Goal: Transaction & Acquisition: Purchase product/service

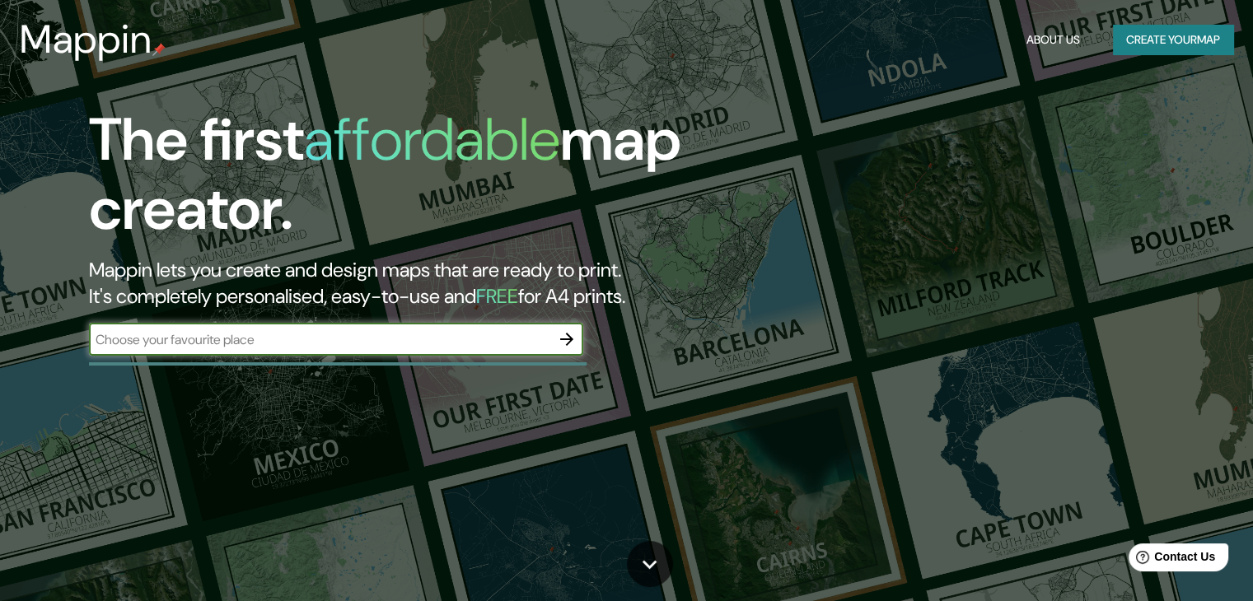
click at [568, 340] on icon "button" at bounding box center [567, 340] width 20 height 20
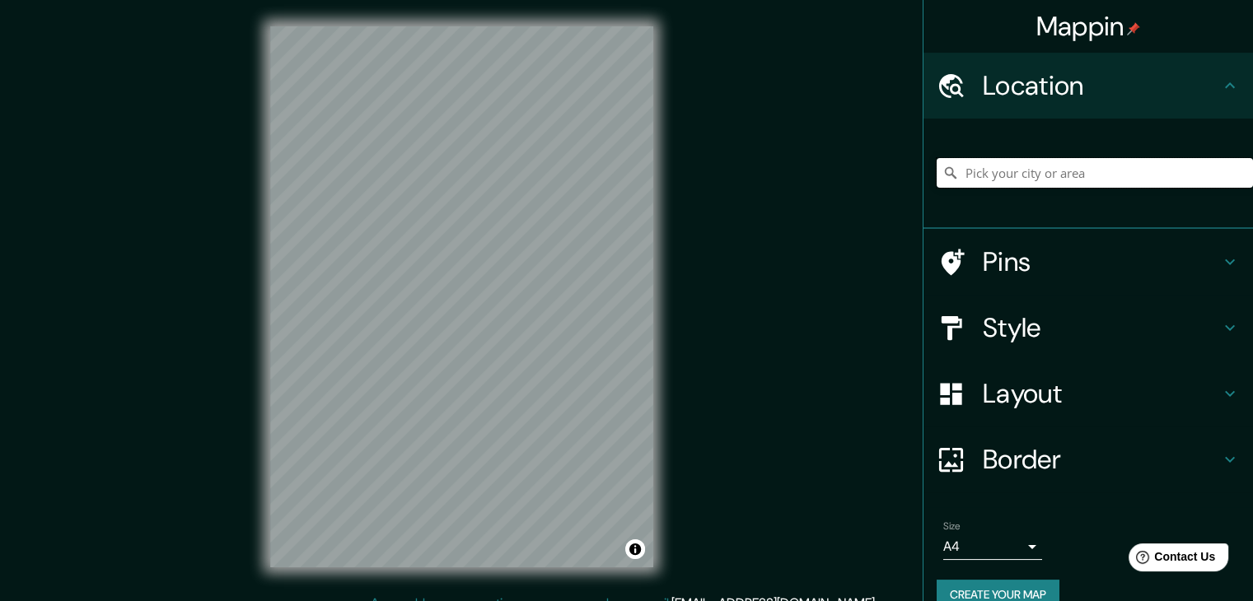
click at [1000, 179] on input "Pick your city or area" at bounding box center [1095, 173] width 316 height 30
click at [1040, 169] on input "Pick your city or area" at bounding box center [1095, 173] width 316 height 30
paste input "EDIFICIO•THE WAVE IN [GEOGRAPHIC_DATA]"
type input "[GEOGRAPHIC_DATA][US_STATE], [GEOGRAPHIC_DATA]"
click at [432, 589] on div "© Mapbox © OpenStreetMap Improve this map" at bounding box center [462, 297] width 436 height 594
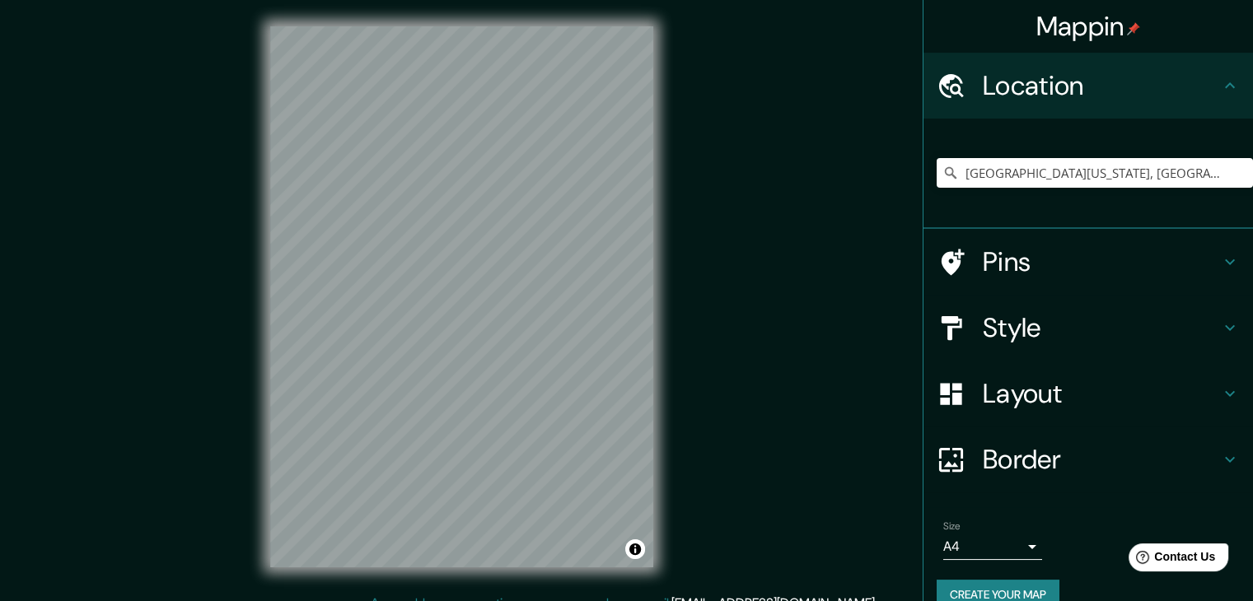
click at [990, 274] on h4 "Pins" at bounding box center [1101, 262] width 237 height 33
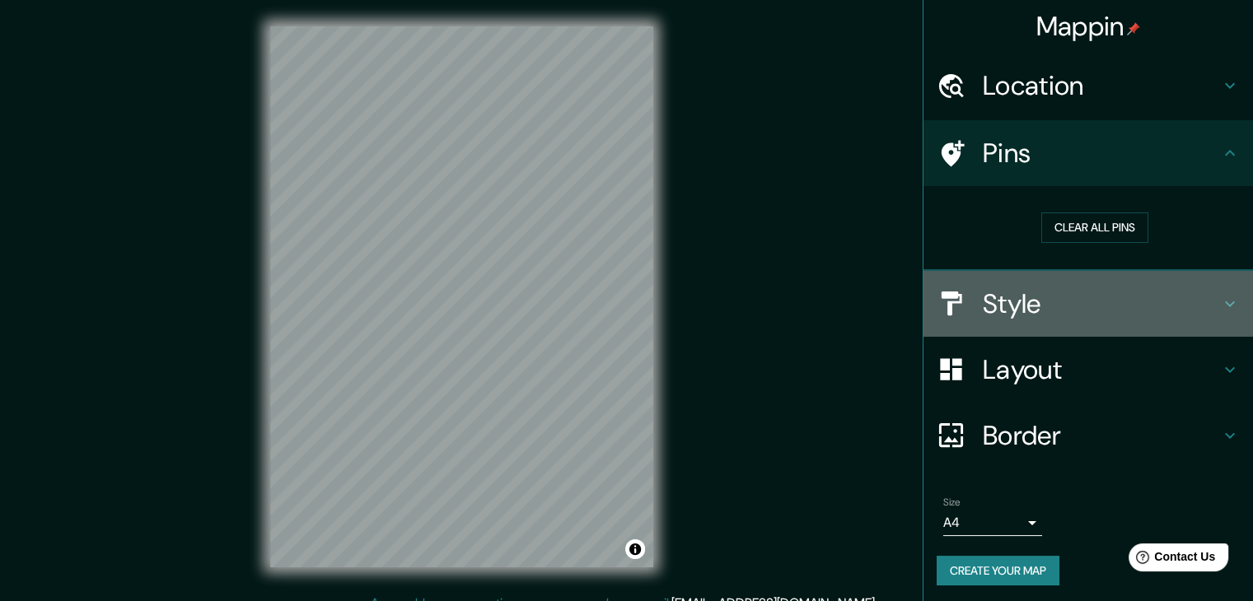
click at [1031, 306] on h4 "Style" at bounding box center [1101, 304] width 237 height 33
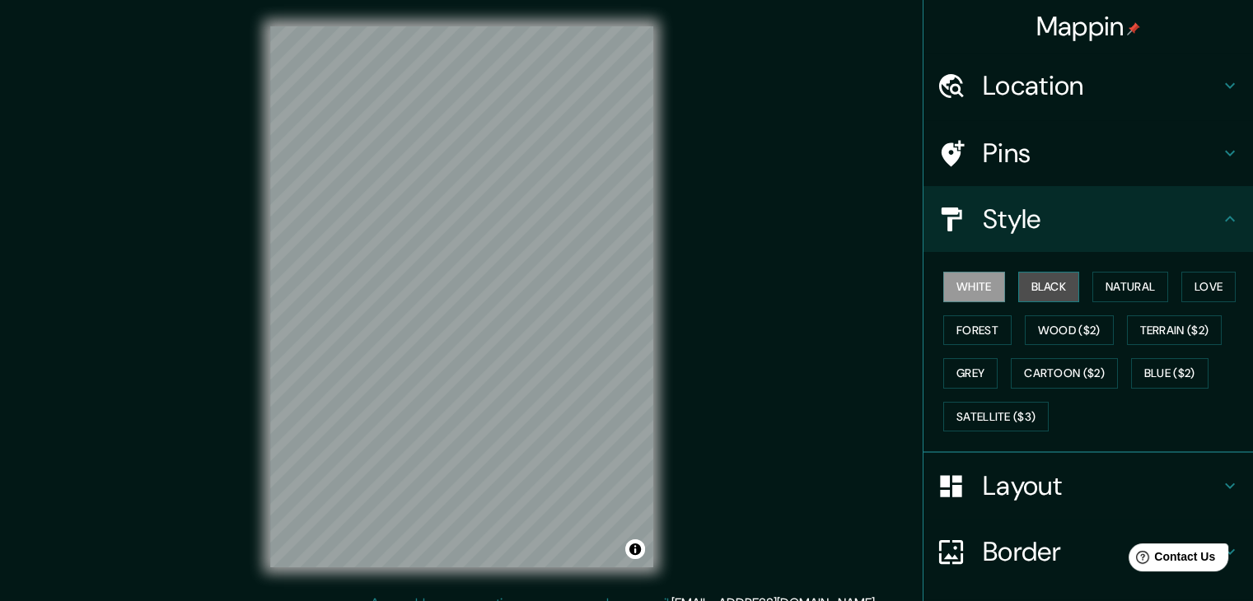
click at [1038, 291] on button "Black" at bounding box center [1049, 287] width 62 height 30
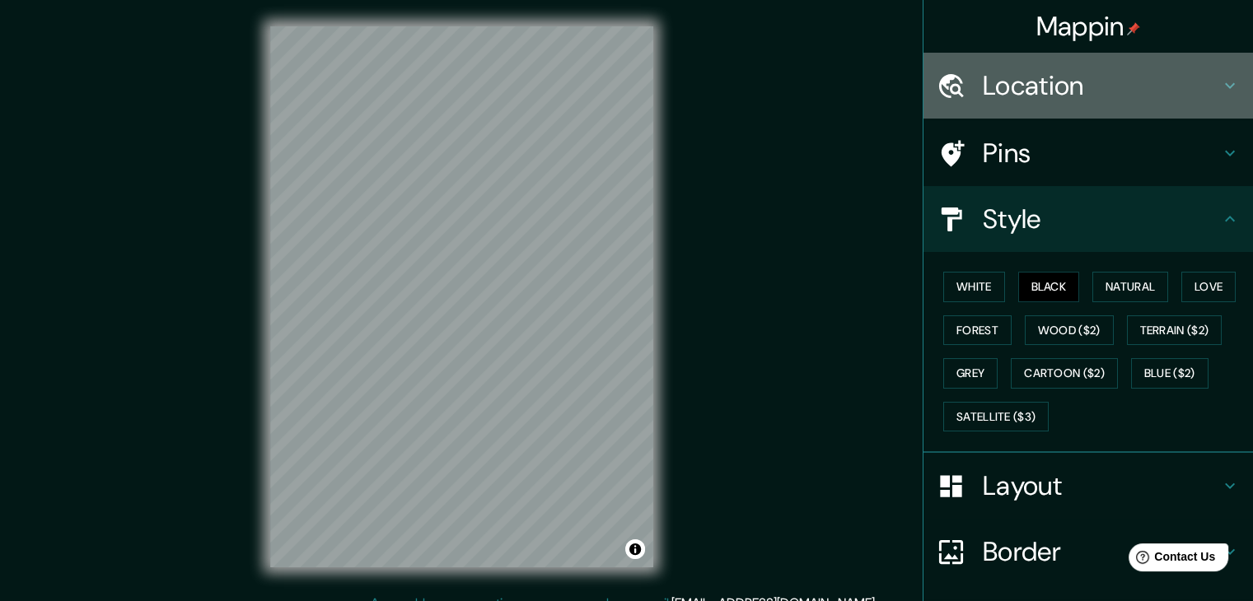
click at [1002, 96] on h4 "Location" at bounding box center [1101, 85] width 237 height 33
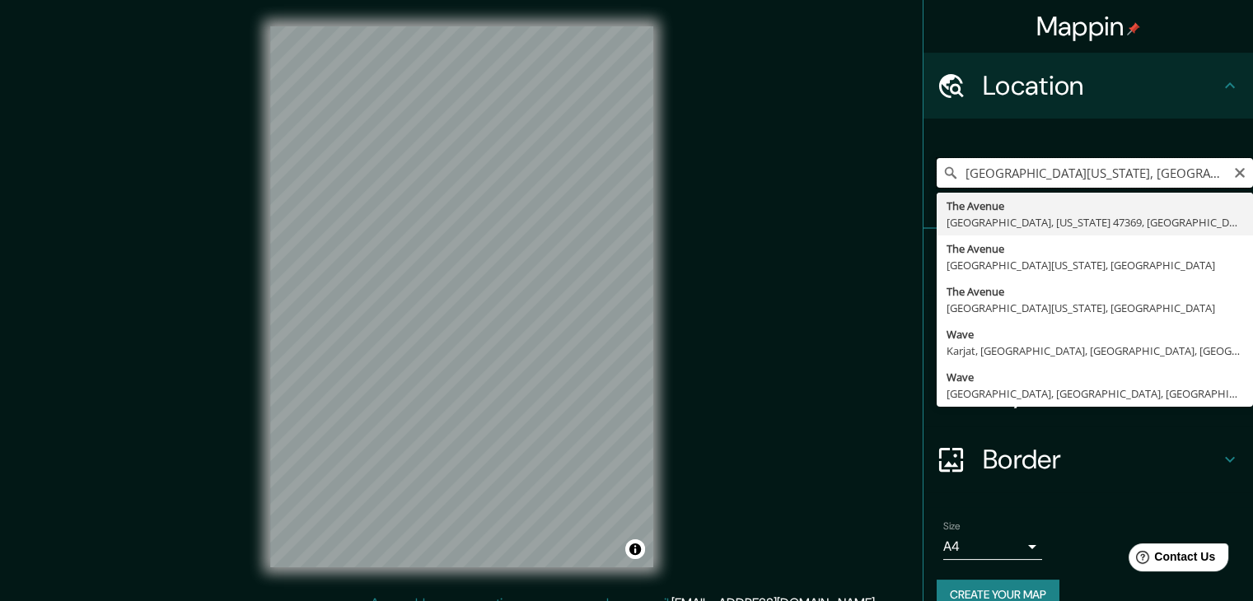
click at [1157, 175] on input "[GEOGRAPHIC_DATA][US_STATE], [GEOGRAPHIC_DATA]" at bounding box center [1095, 173] width 316 height 30
click at [1233, 175] on icon "Clear" at bounding box center [1239, 172] width 13 height 13
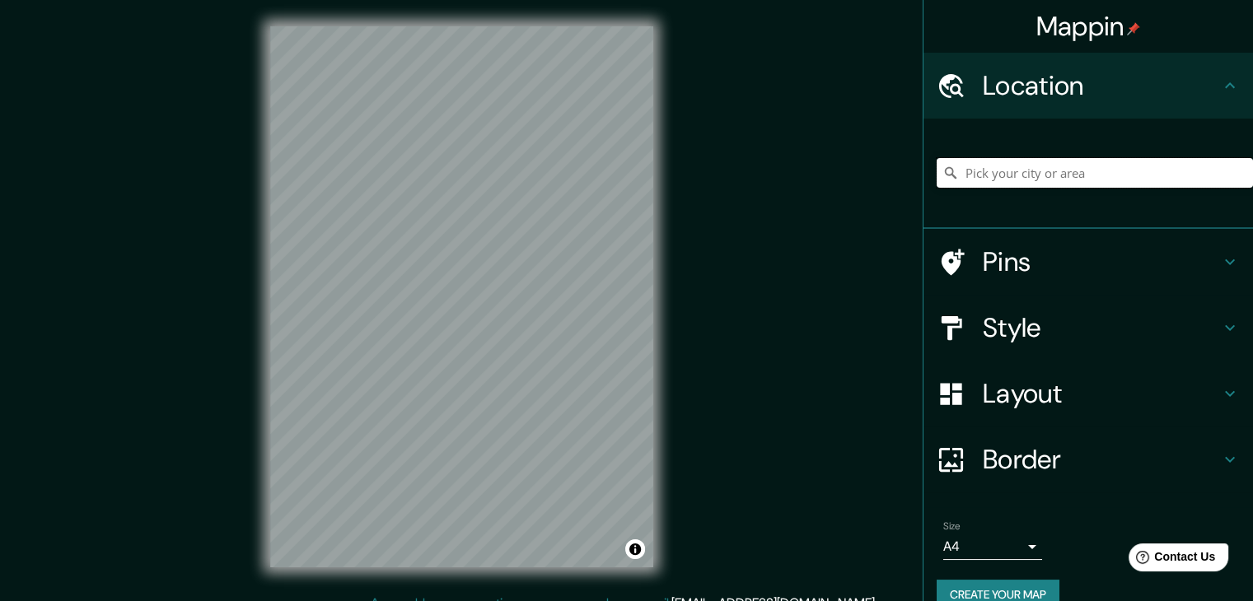
click at [1129, 173] on input "Pick your city or area" at bounding box center [1095, 173] width 316 height 30
paste input "La Ola en Vejle"
type input "Vejle, [GEOGRAPHIC_DATA] Meridional, [GEOGRAPHIC_DATA]"
click at [1012, 470] on h4 "Border" at bounding box center [1101, 459] width 237 height 33
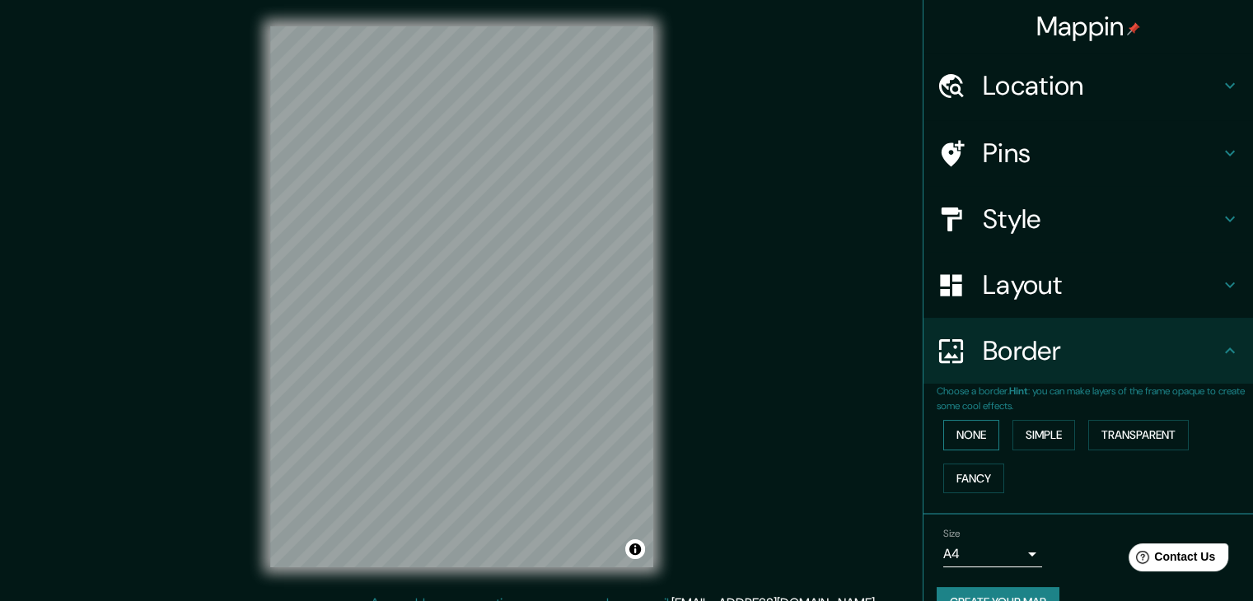
click at [971, 433] on button "None" at bounding box center [971, 435] width 56 height 30
click at [1029, 442] on button "Simple" at bounding box center [1044, 435] width 63 height 30
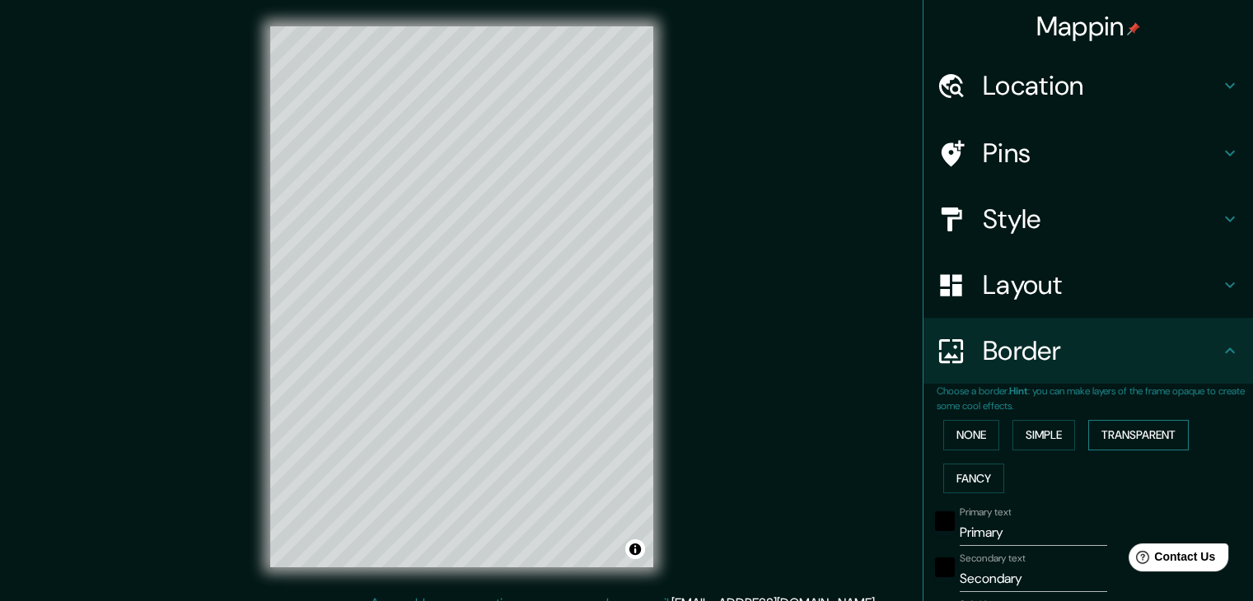
click at [1145, 437] on button "Transparent" at bounding box center [1138, 435] width 101 height 30
click at [950, 478] on button "Fancy" at bounding box center [973, 479] width 61 height 30
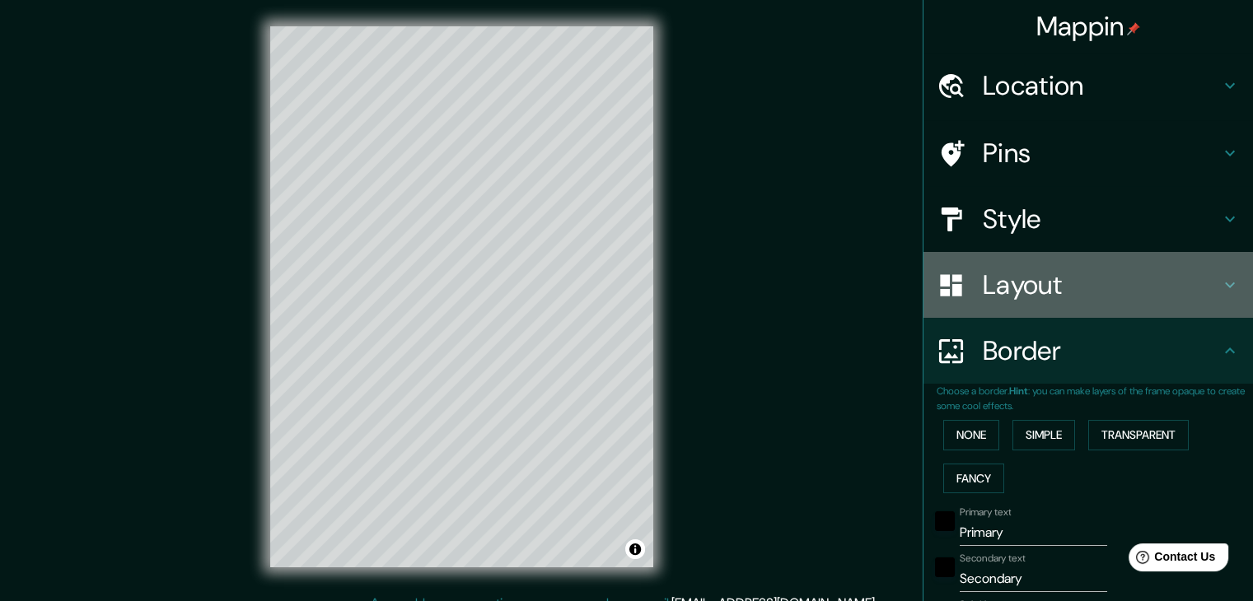
click at [963, 314] on div "Layout" at bounding box center [1089, 285] width 330 height 66
type input "37"
type input "19"
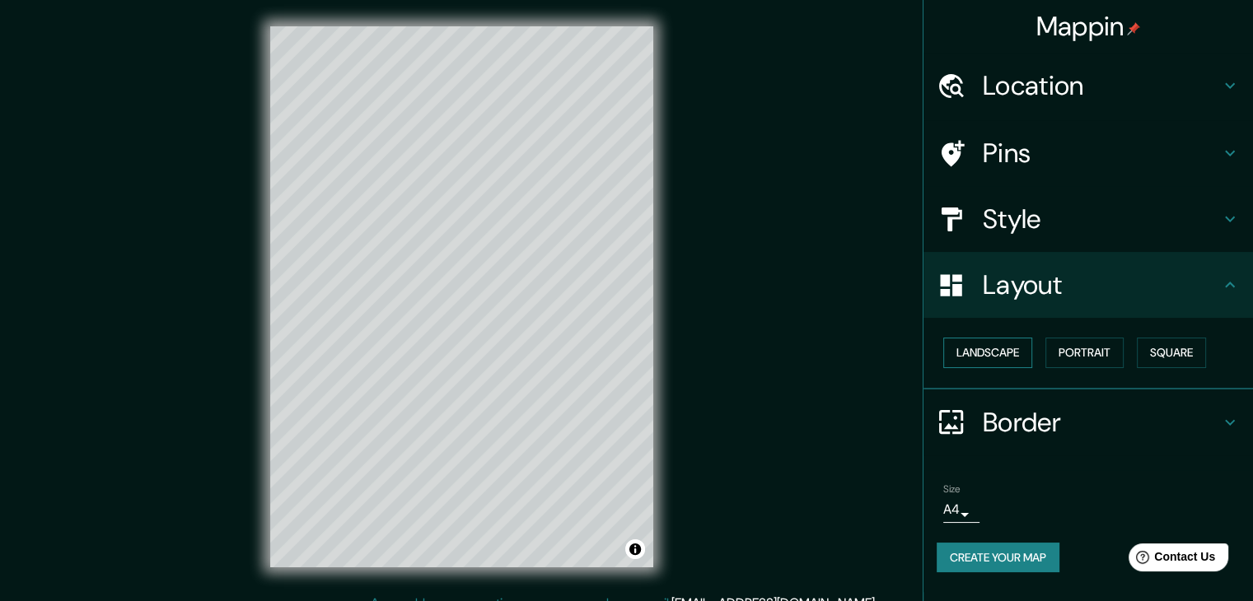
click at [990, 340] on button "Landscape" at bounding box center [987, 353] width 89 height 30
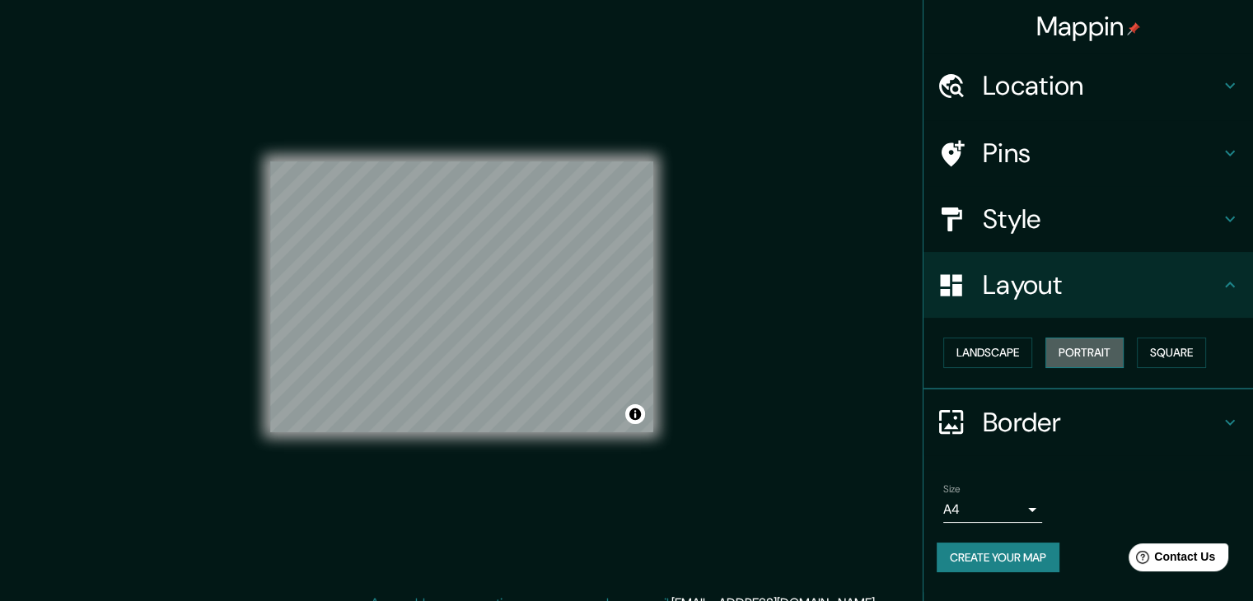
click at [1072, 351] on button "Portrait" at bounding box center [1084, 353] width 78 height 30
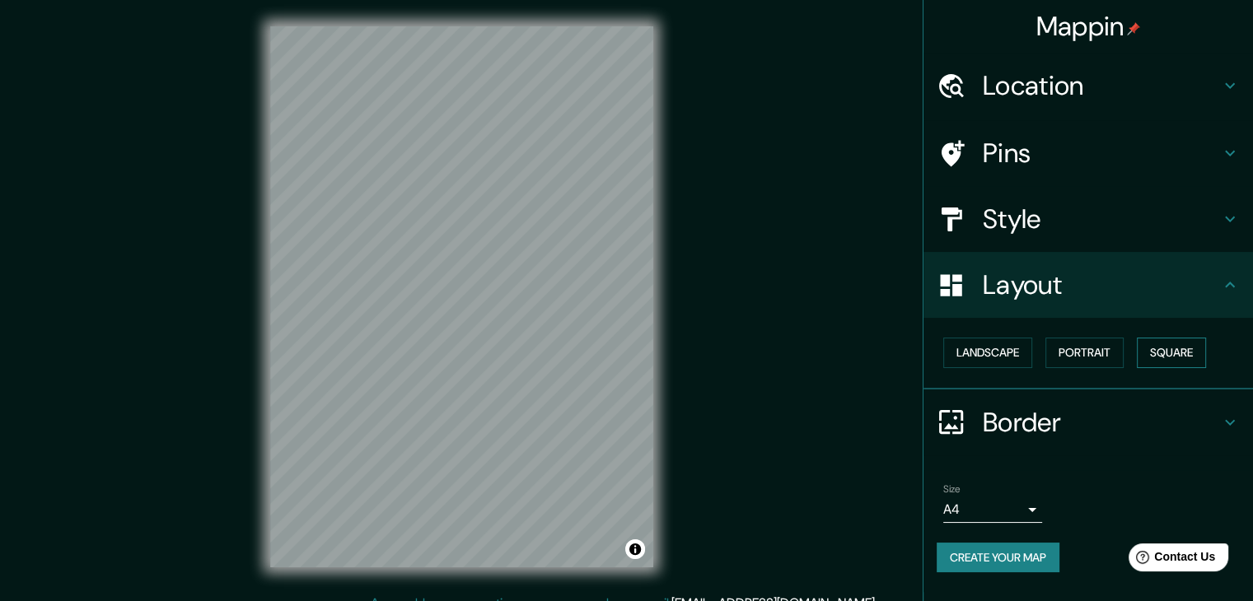
click at [1153, 352] on button "Square" at bounding box center [1171, 353] width 69 height 30
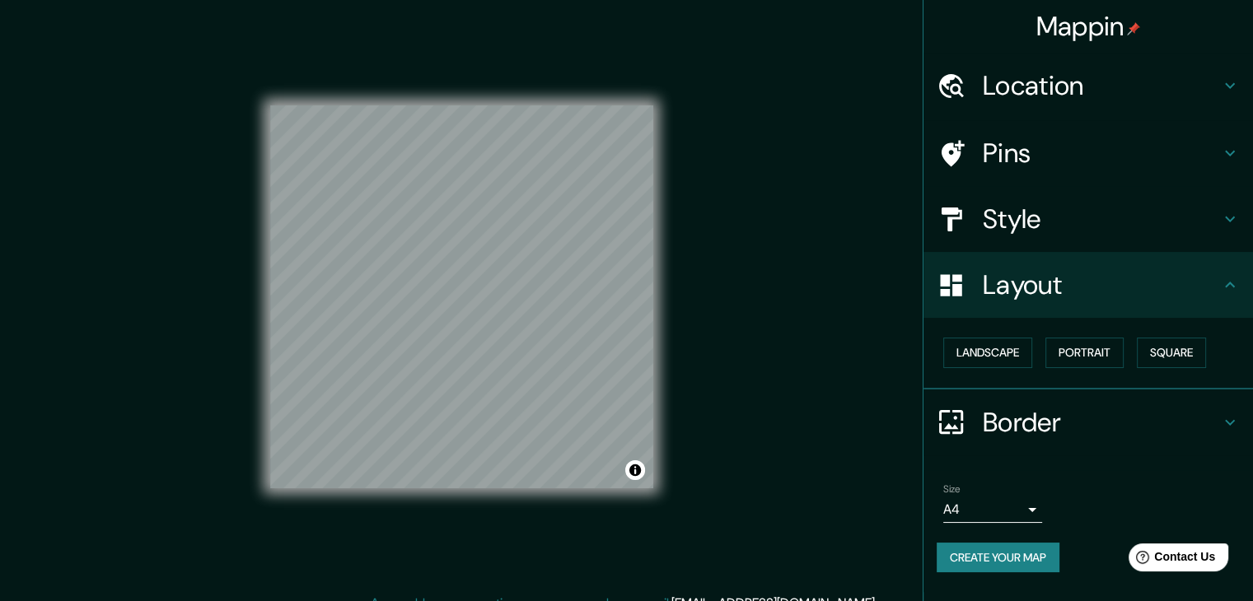
click at [1028, 199] on div "Style" at bounding box center [1089, 219] width 330 height 66
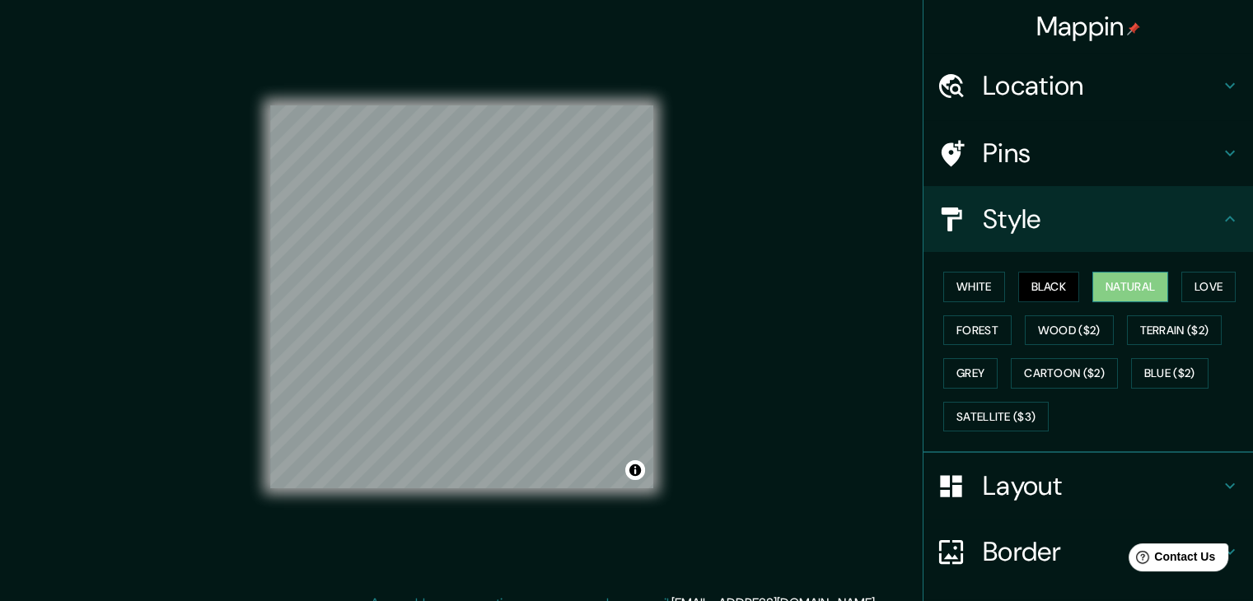
click at [1096, 275] on button "Natural" at bounding box center [1130, 287] width 76 height 30
click at [1191, 302] on div "White Black Natural Love Forest Wood ($2) Terrain ($2) Grey Cartoon ($2) Blue (…" at bounding box center [1095, 351] width 316 height 173
click at [1025, 331] on button "Wood ($2)" at bounding box center [1069, 331] width 89 height 30
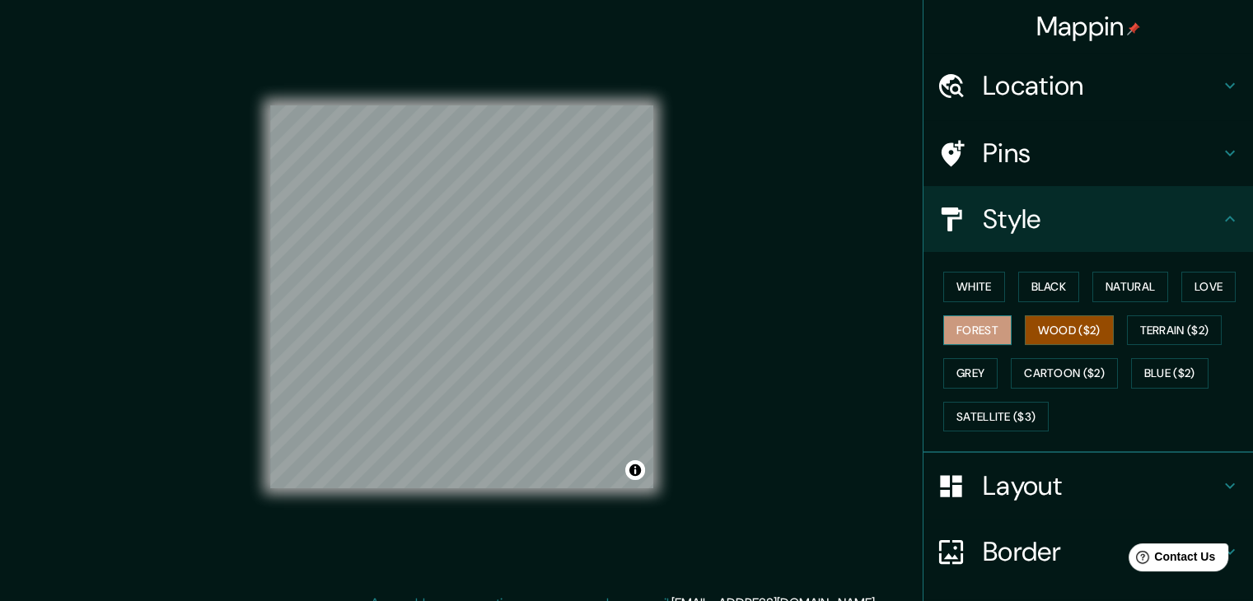
click at [983, 340] on button "Forest" at bounding box center [977, 331] width 68 height 30
click at [1048, 321] on button "Wood ($2)" at bounding box center [1069, 331] width 89 height 30
click at [967, 329] on button "Forest" at bounding box center [977, 331] width 68 height 30
click at [966, 379] on button "Grey" at bounding box center [970, 373] width 54 height 30
click at [1003, 152] on h4 "Pins" at bounding box center [1101, 153] width 237 height 33
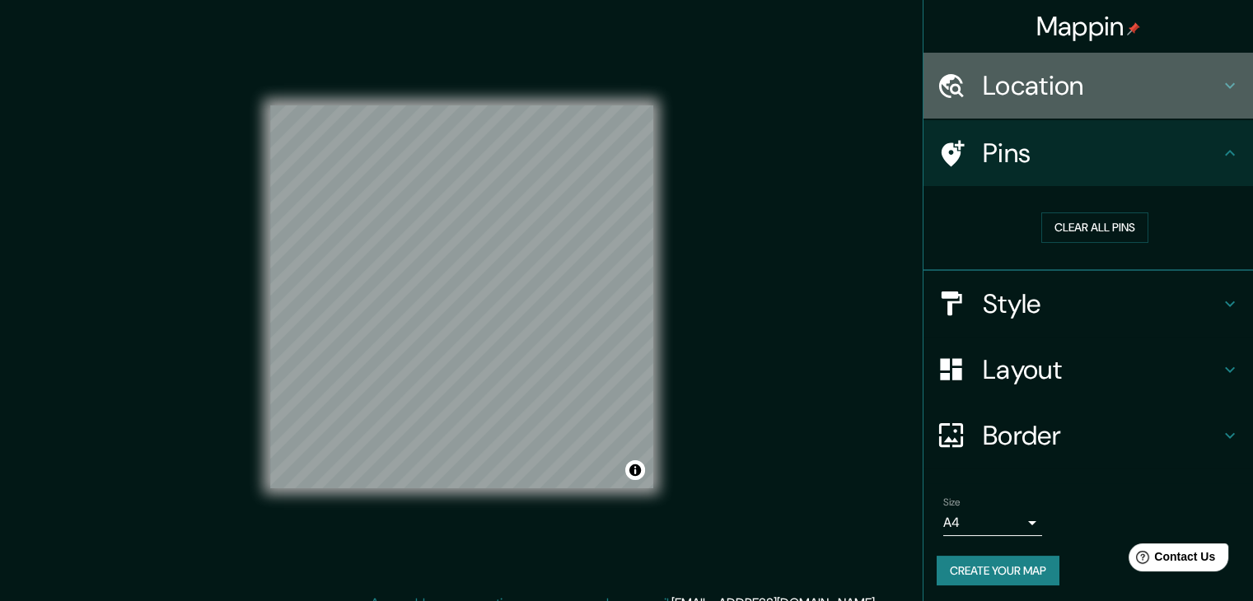
click at [1060, 82] on h4 "Location" at bounding box center [1101, 85] width 237 height 33
